Goal: Information Seeking & Learning: Learn about a topic

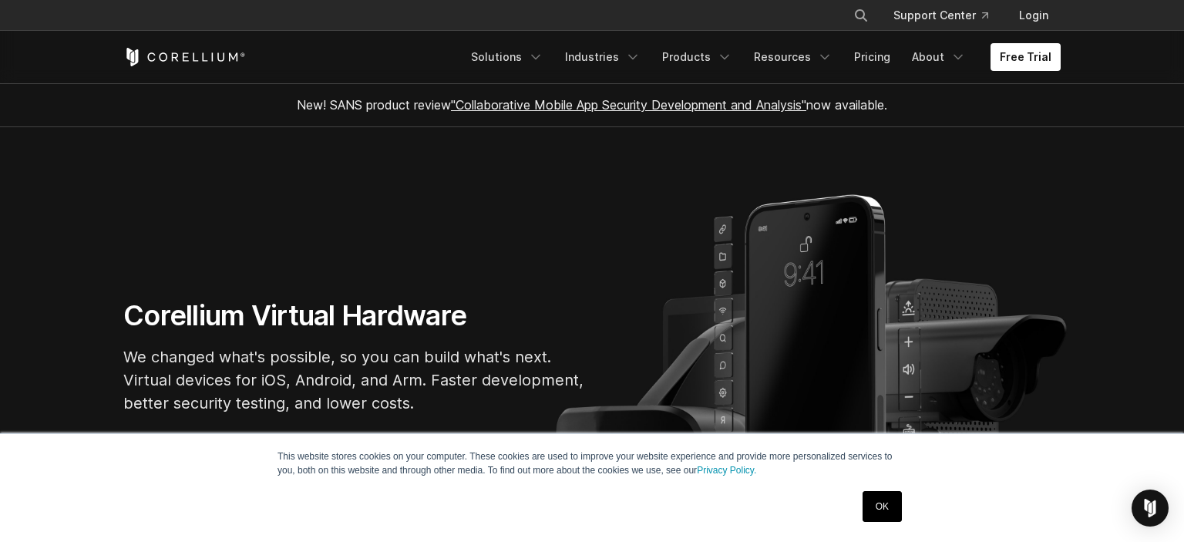
click at [874, 507] on link "OK" at bounding box center [881, 506] width 39 height 31
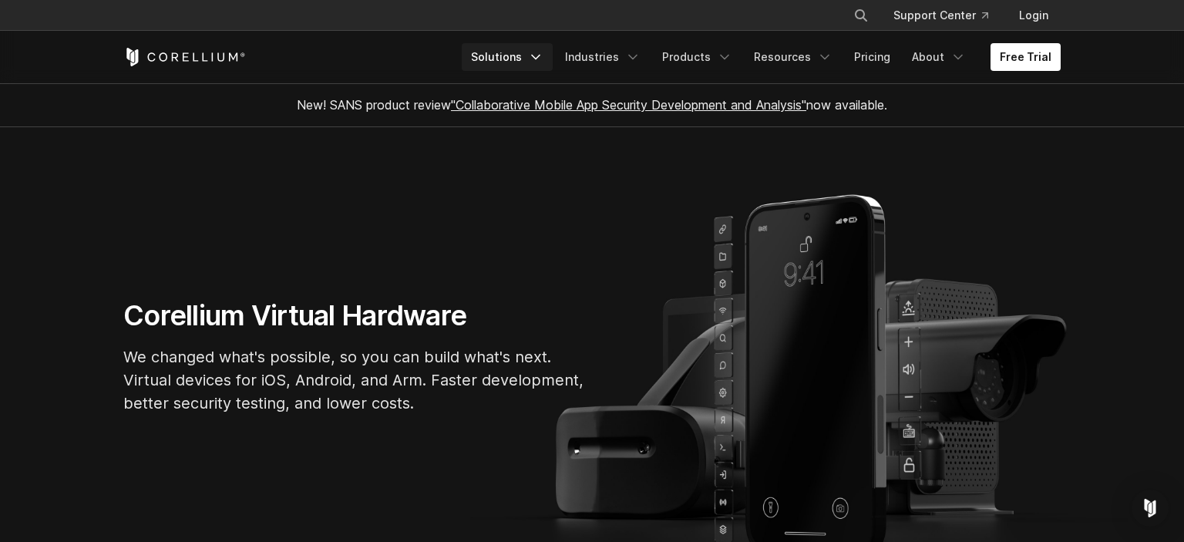
click at [540, 57] on link "Solutions" at bounding box center [507, 57] width 91 height 28
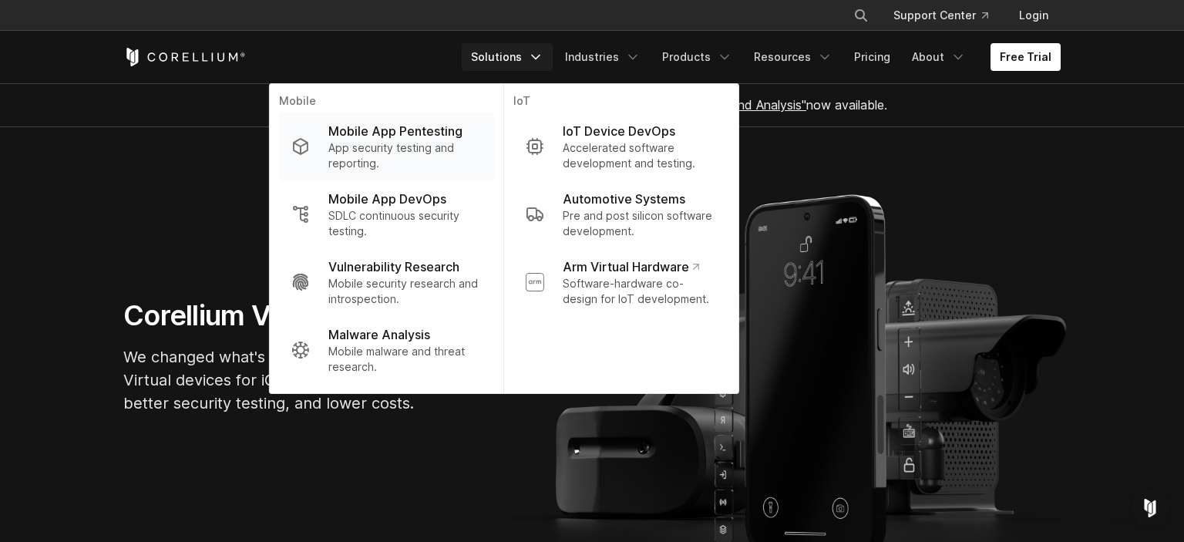
click at [425, 131] on p "Mobile App Pentesting" at bounding box center [395, 131] width 134 height 18
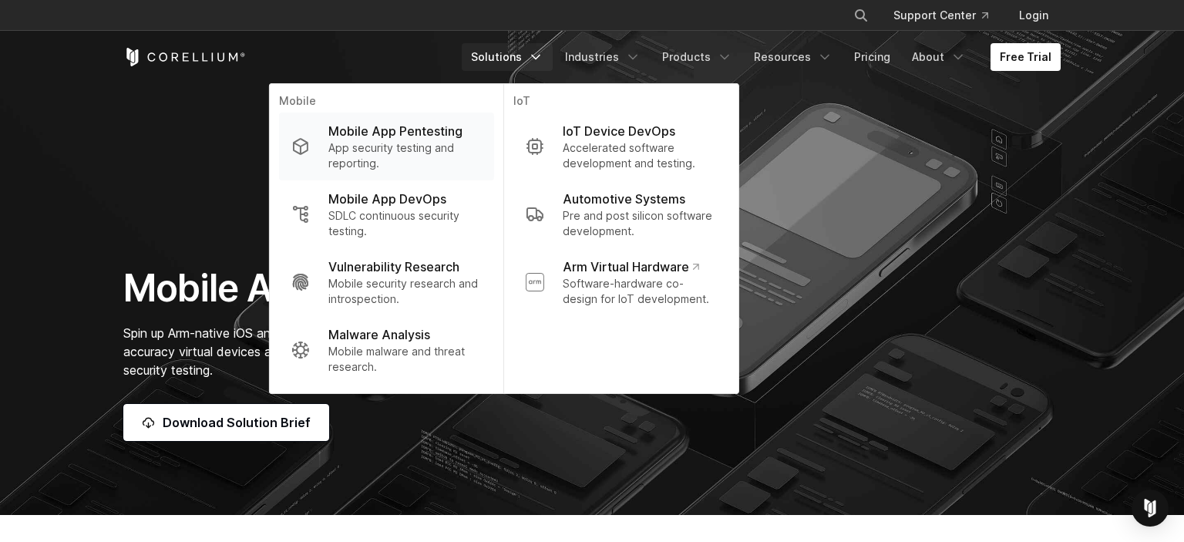
click at [396, 161] on p "App security testing and reporting." at bounding box center [404, 155] width 153 height 31
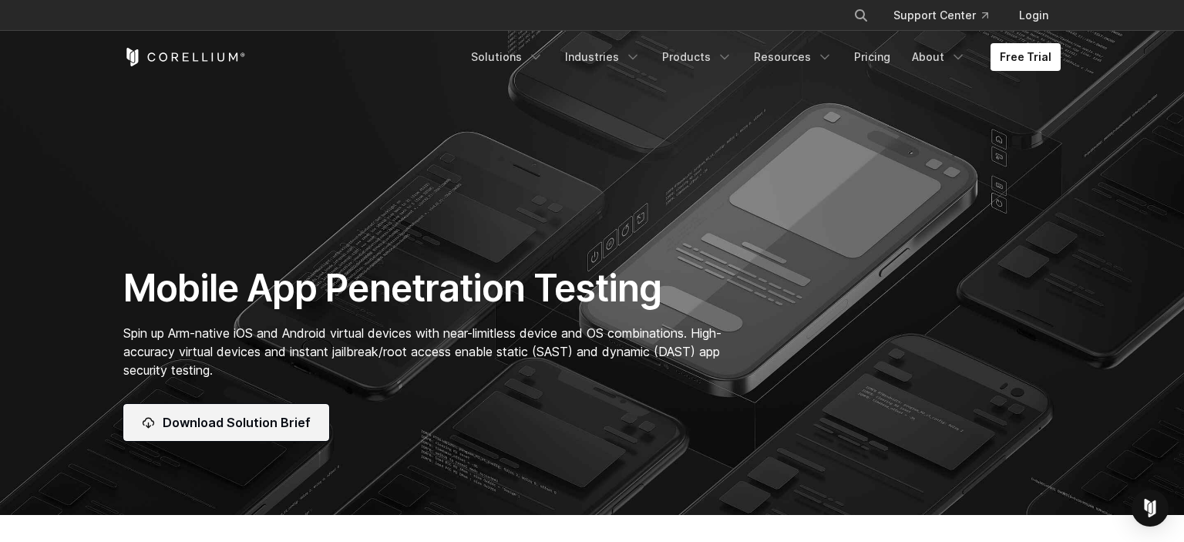
click at [271, 425] on span "Download Solution Brief" at bounding box center [237, 422] width 148 height 18
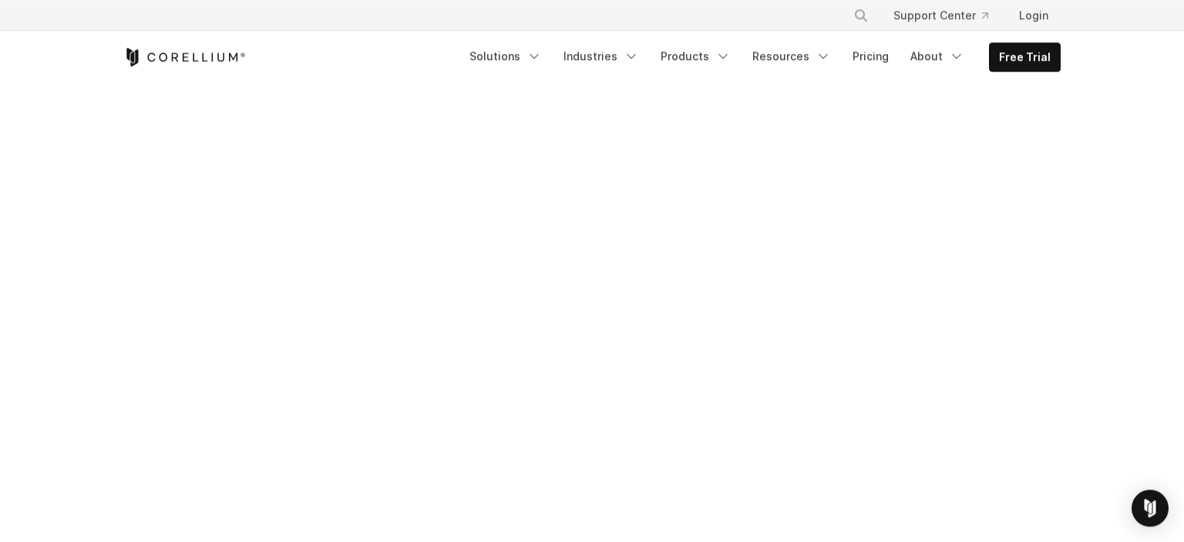
scroll to position [569, 0]
click at [870, 69] on link "Pricing" at bounding box center [870, 56] width 55 height 28
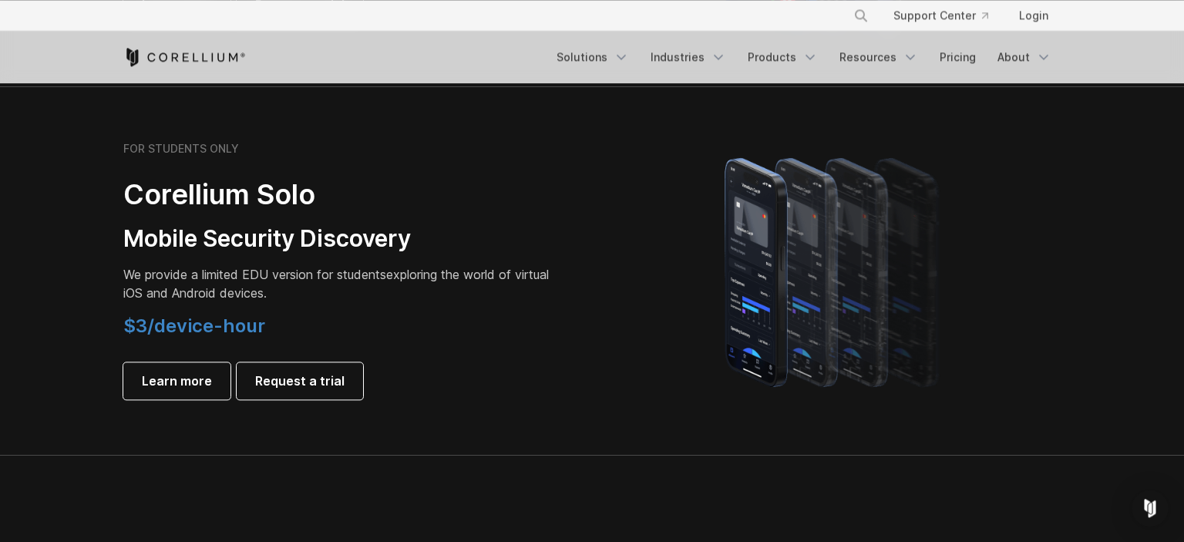
scroll to position [1057, 0]
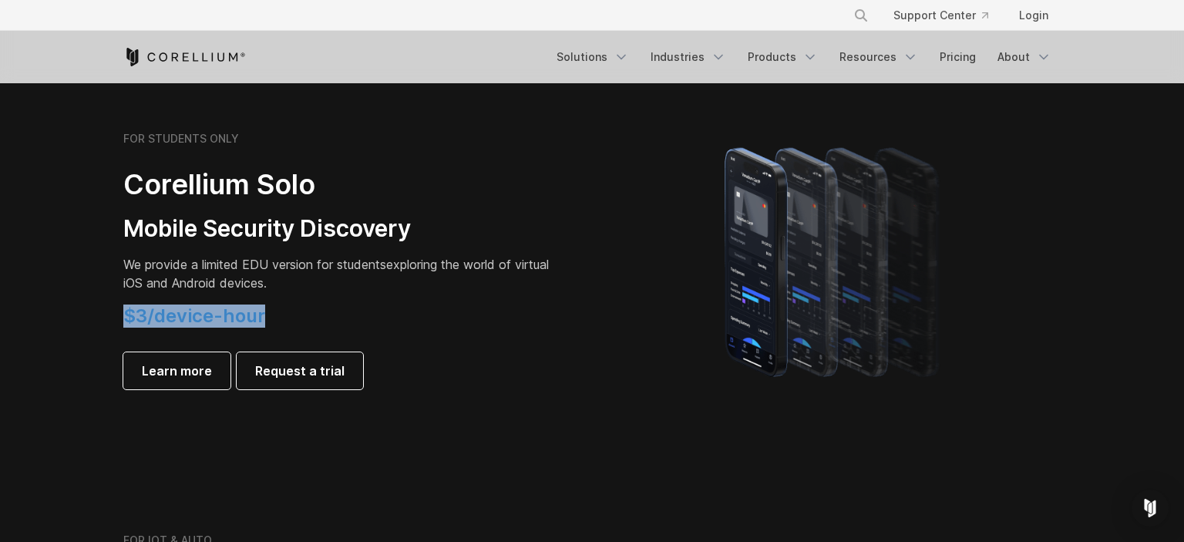
drag, startPoint x: 275, startPoint y: 319, endPoint x: 112, endPoint y: 319, distance: 162.6
click at [112, 319] on div "FOR STUDENTS ONLY Corellium Solo Mobile Security Discovery We provide a limited…" at bounding box center [350, 260] width 484 height 257
drag, startPoint x: 112, startPoint y: 319, endPoint x: 105, endPoint y: 335, distance: 17.9
click at [112, 320] on div "FOR STUDENTS ONLY Corellium Solo Mobile Security Discovery We provide a limited…" at bounding box center [350, 260] width 484 height 257
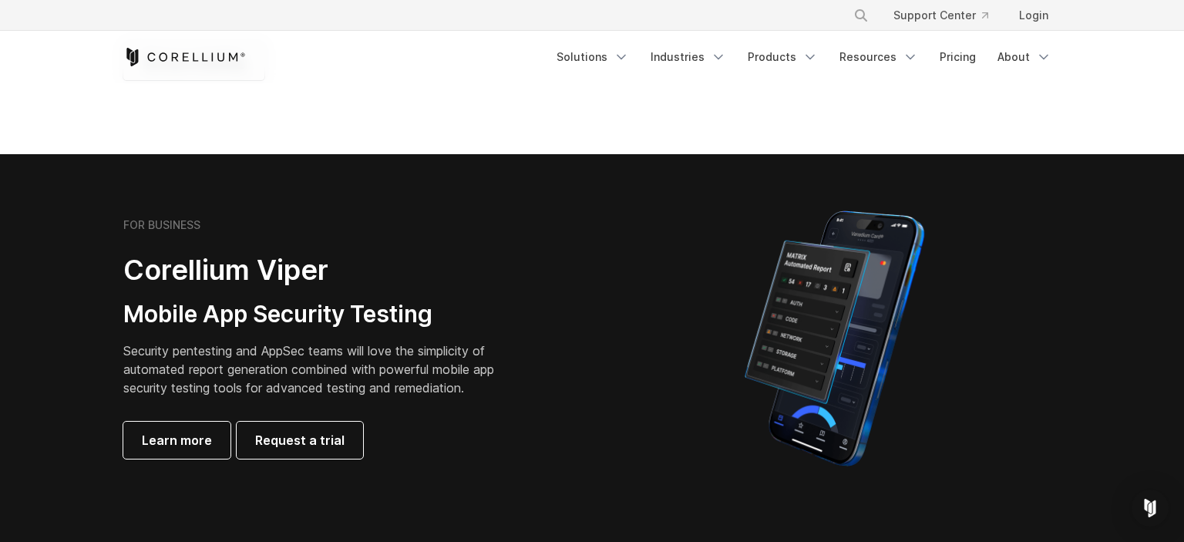
scroll to position [325, 0]
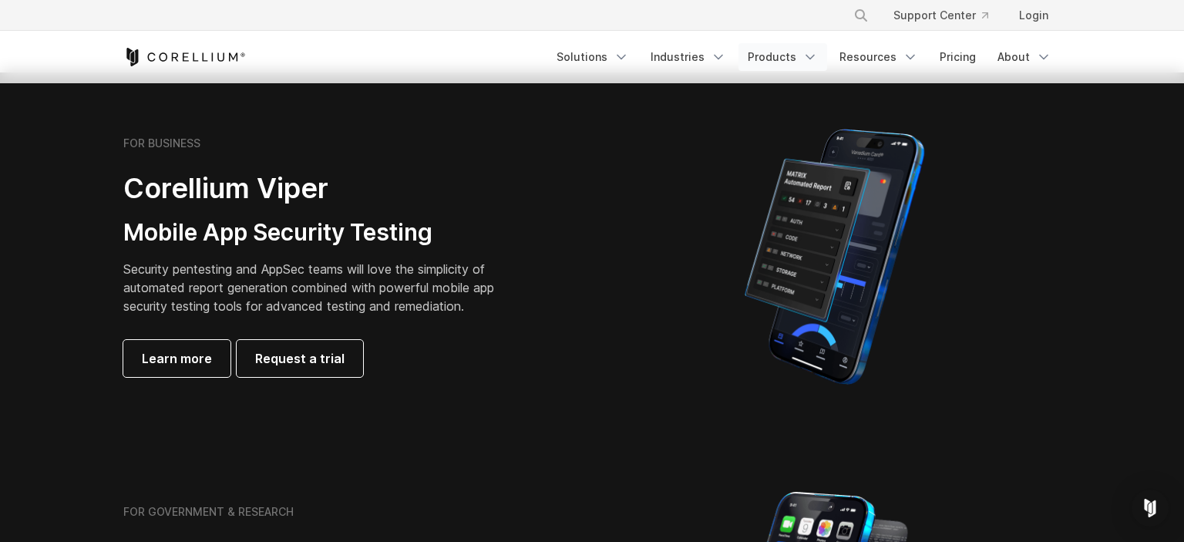
click at [795, 58] on link "Products" at bounding box center [782, 57] width 89 height 28
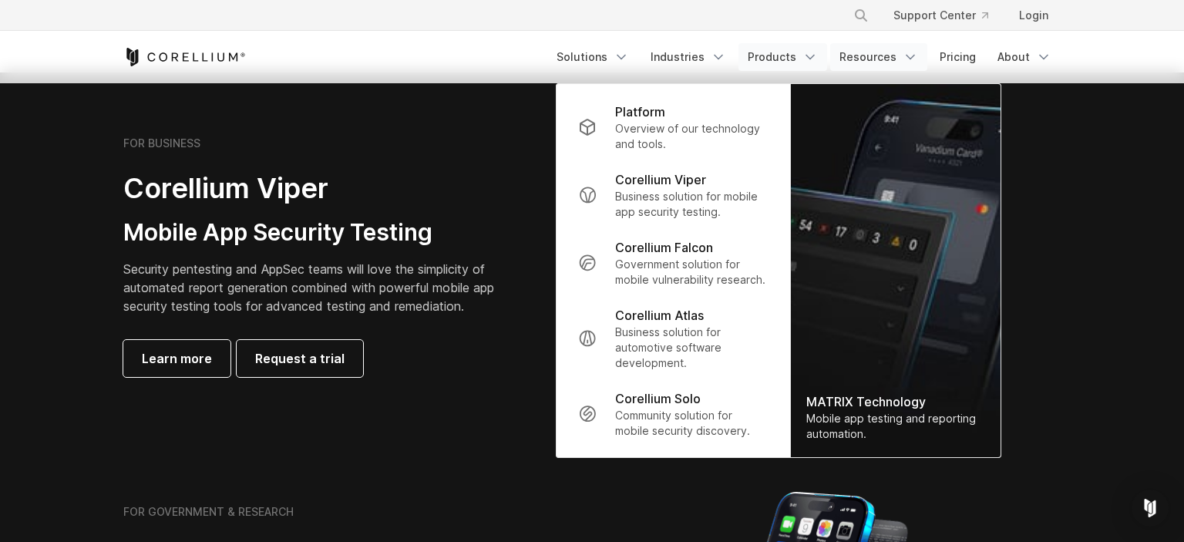
click at [898, 59] on link "Resources" at bounding box center [878, 57] width 97 height 28
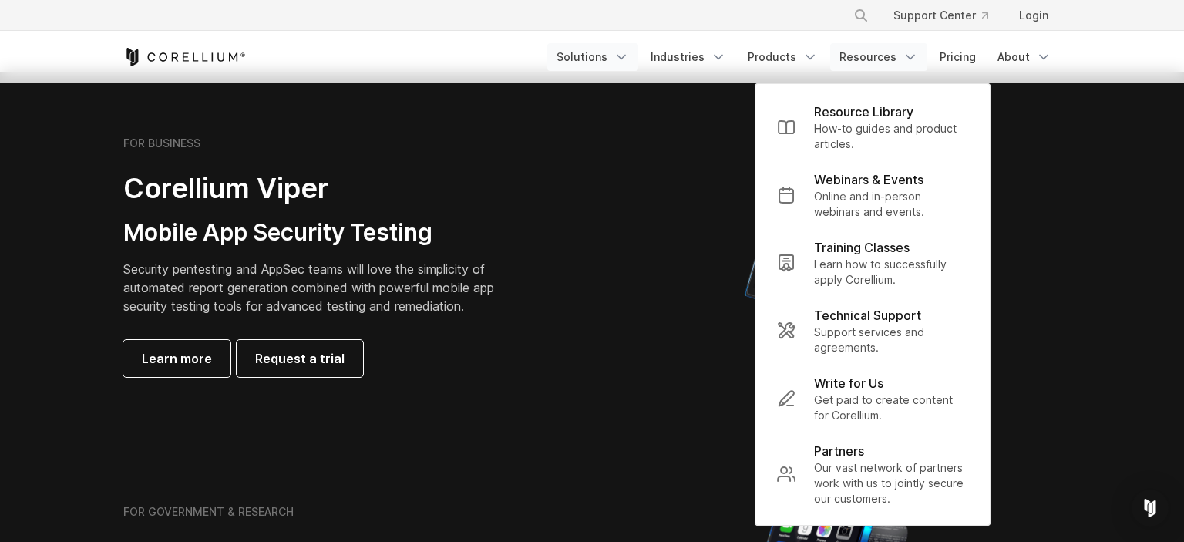
click at [629, 58] on icon "Navigation Menu" at bounding box center [620, 56] width 15 height 15
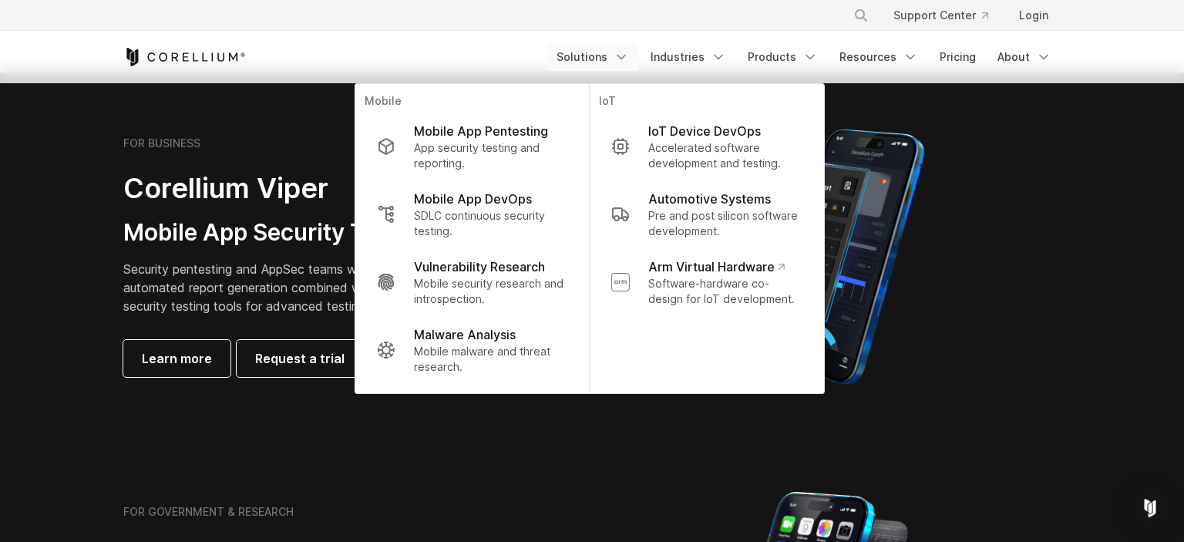
click at [509, 288] on p "Mobile security research and introspection." at bounding box center [490, 291] width 153 height 31
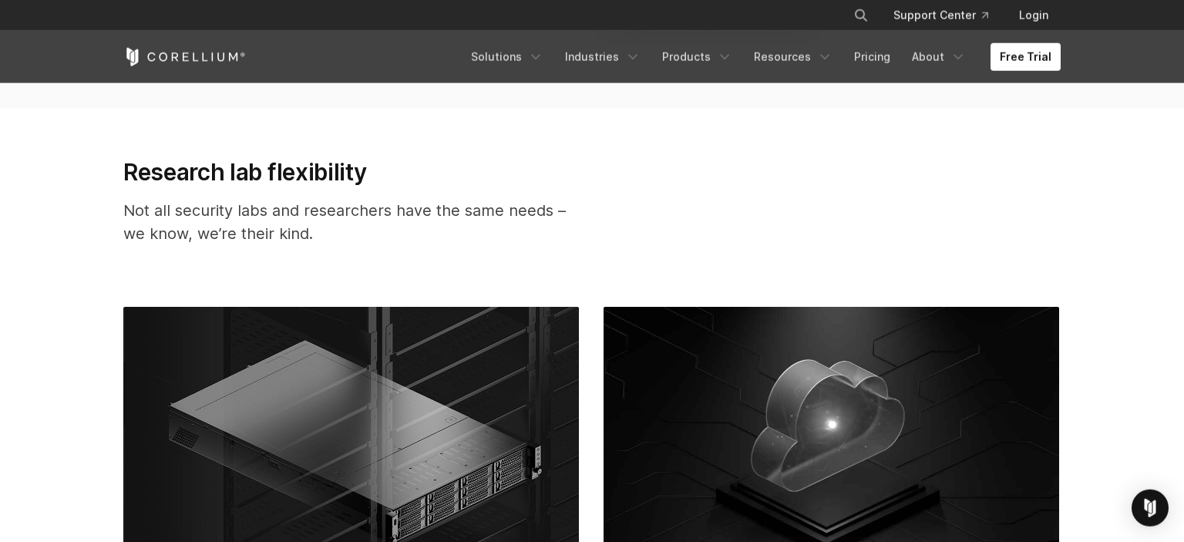
scroll to position [3189, 0]
